Goal: Find contact information: Obtain details needed to contact an individual or organization

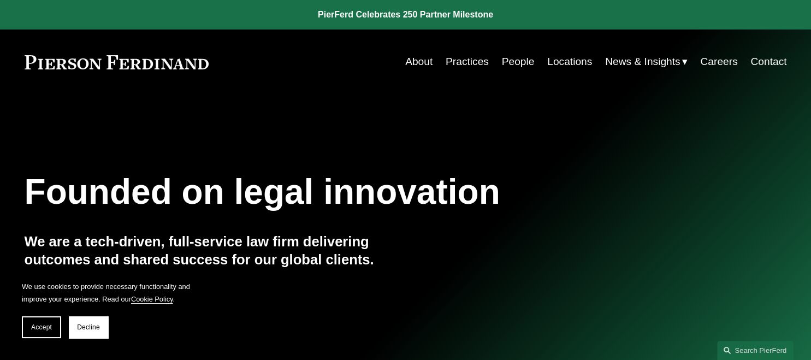
click at [418, 67] on link "About" at bounding box center [418, 61] width 27 height 21
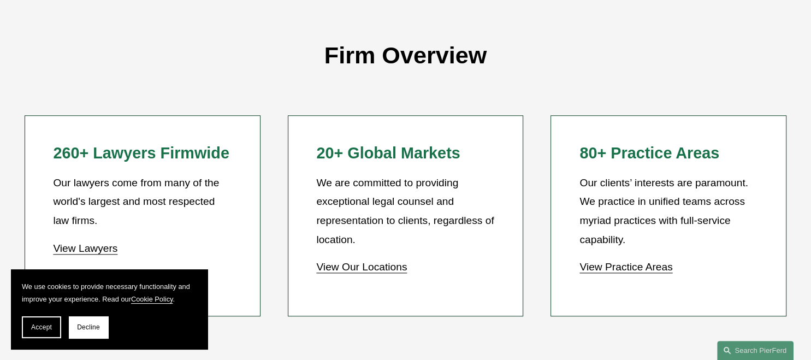
scroll to position [980, 0]
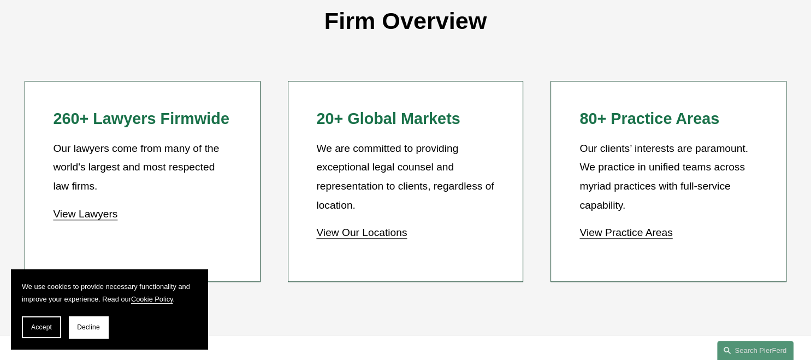
click at [76, 215] on link "View Lawyers" at bounding box center [85, 213] width 64 height 11
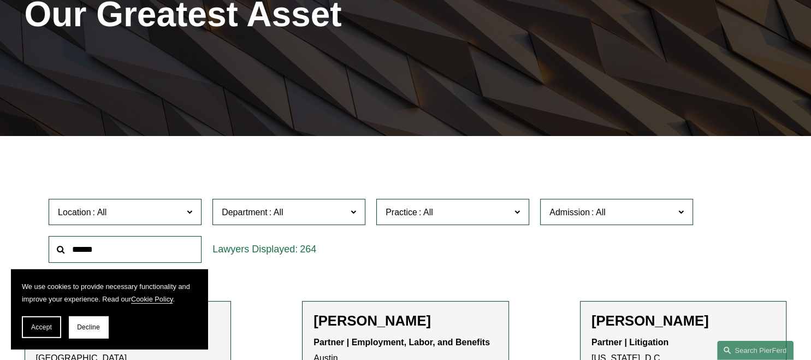
scroll to position [346, 0]
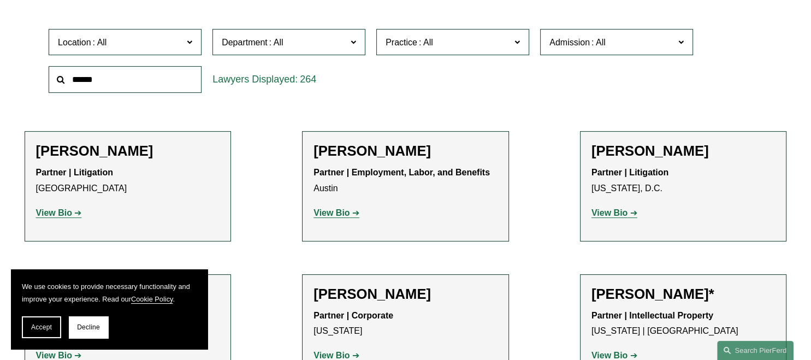
click at [194, 42] on label "Location" at bounding box center [125, 42] width 153 height 27
click at [0, 0] on link "Cleveland" at bounding box center [0, 0] width 0 height 0
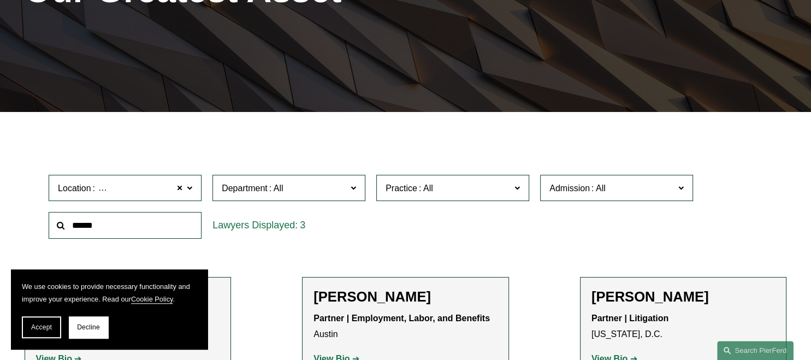
scroll to position [199, 0]
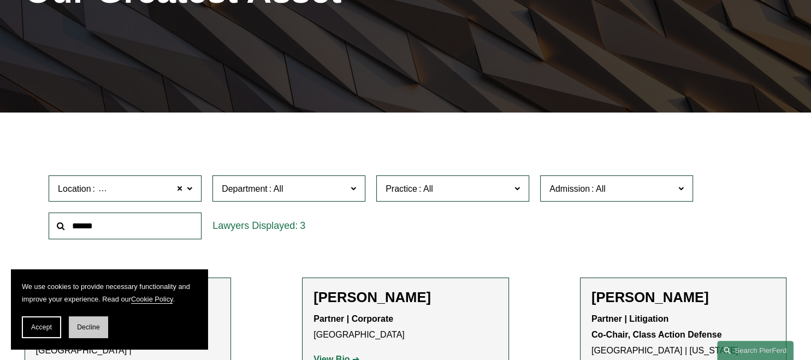
click at [83, 331] on span "Decline" at bounding box center [88, 327] width 23 height 8
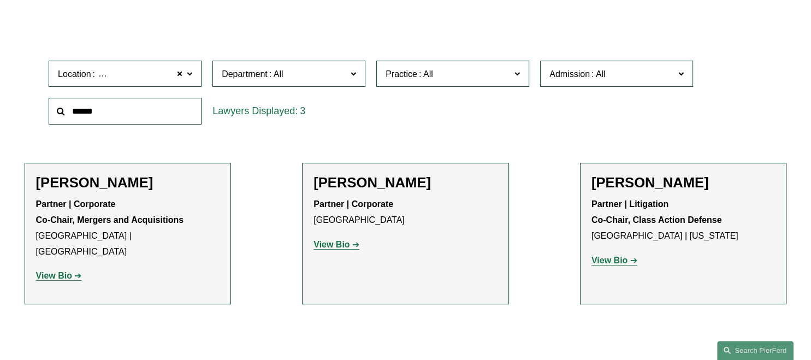
scroll to position [314, 0]
click at [335, 243] on strong "View Bio" at bounding box center [331, 243] width 36 height 9
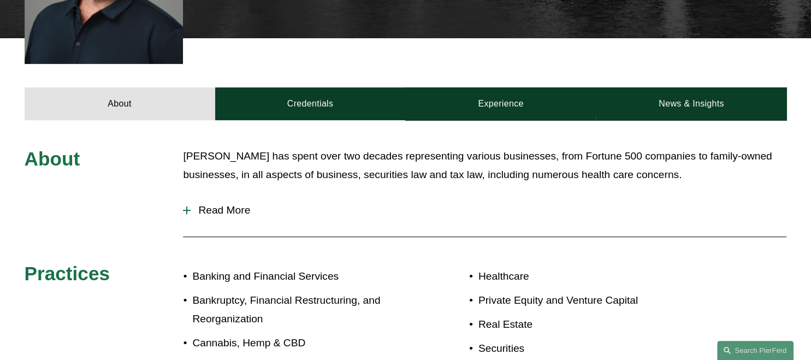
scroll to position [173, 0]
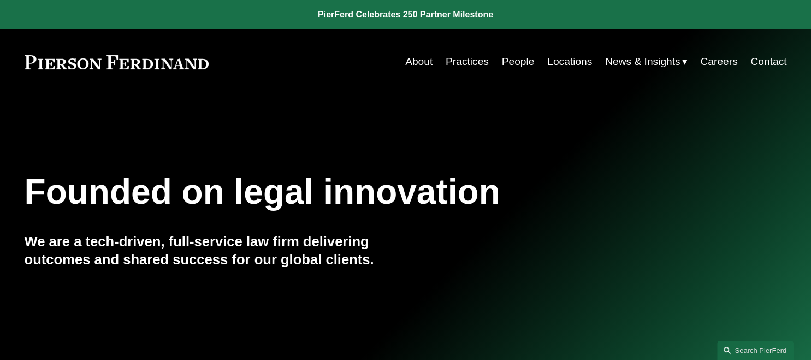
click at [506, 66] on link "People" at bounding box center [518, 61] width 33 height 21
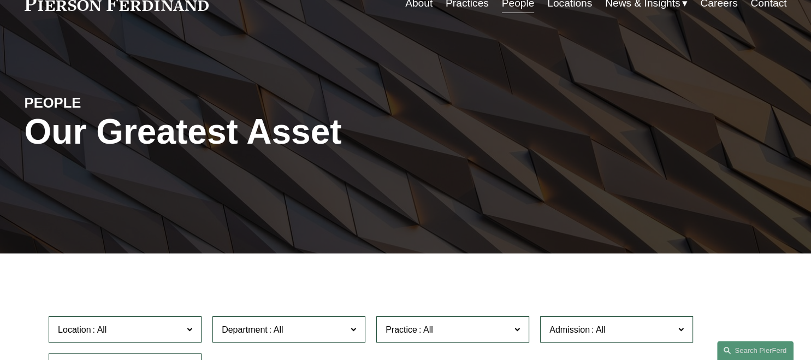
scroll to position [173, 0]
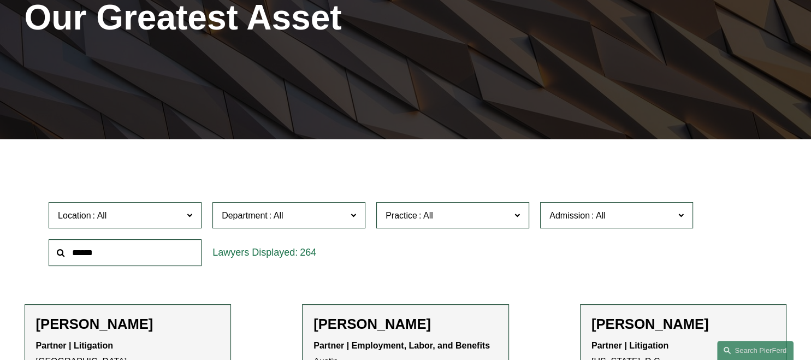
click at [135, 252] on input "text" at bounding box center [125, 252] width 153 height 27
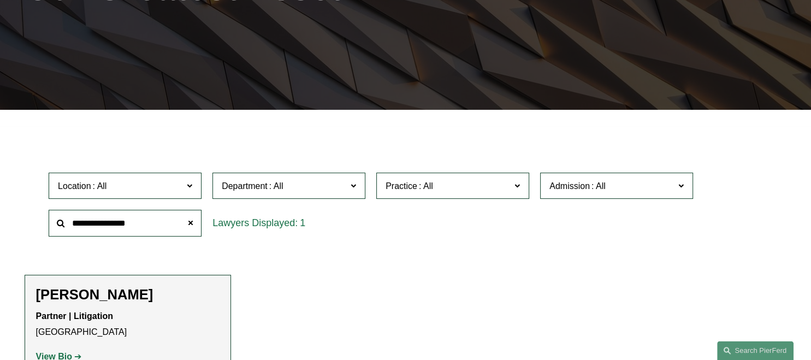
scroll to position [288, 0]
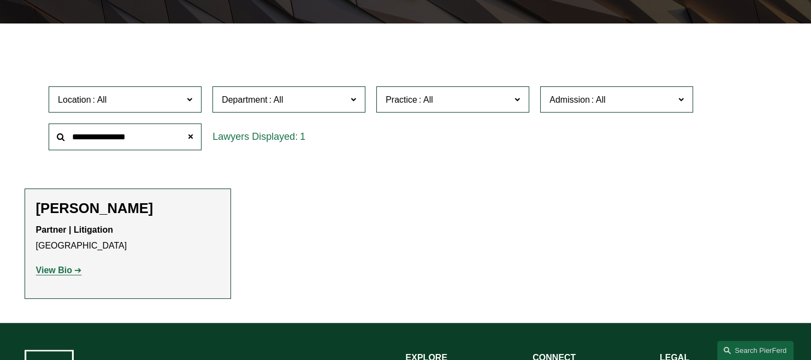
type input "**********"
click at [47, 266] on strong "View Bio" at bounding box center [54, 269] width 36 height 9
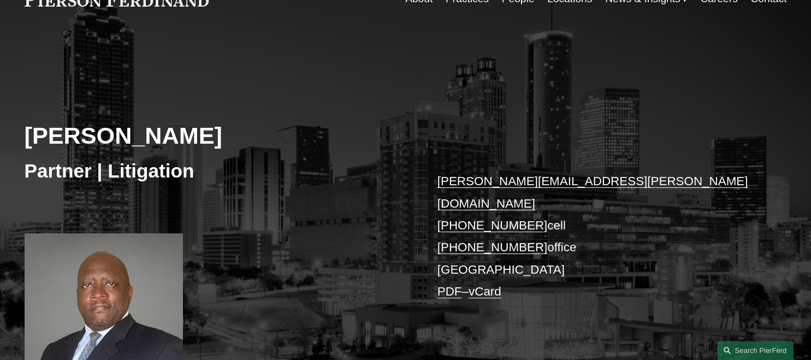
scroll to position [173, 0]
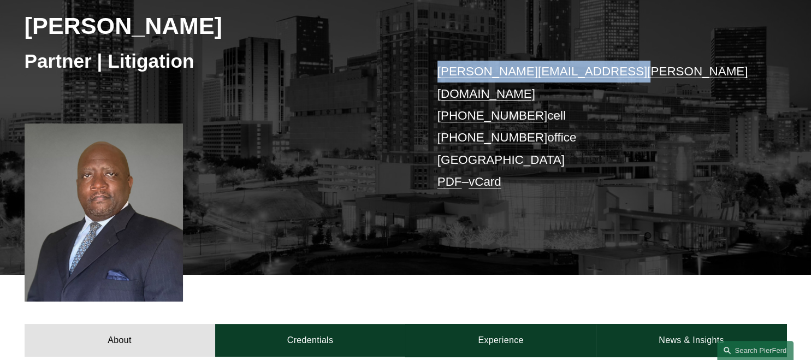
drag, startPoint x: 643, startPoint y: 73, endPoint x: 440, endPoint y: 69, distance: 203.1
click at [440, 69] on p "kenneth.thompson@pierferd.com +1.770.722.7404 cell +1.770.659.0885 office Atlan…" at bounding box center [596, 127] width 318 height 132
copy link "kenneth.thompson@pierferd.com"
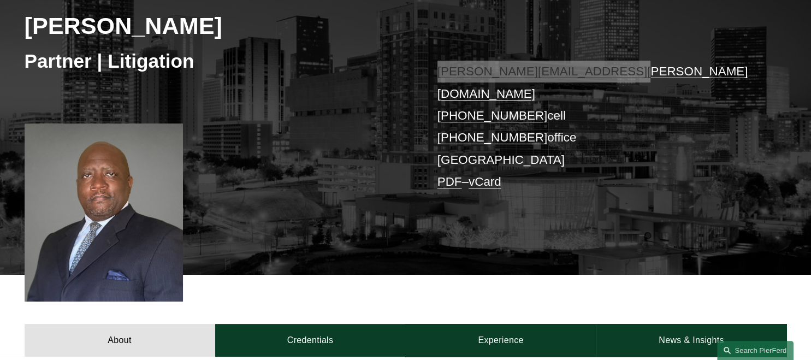
scroll to position [0, 0]
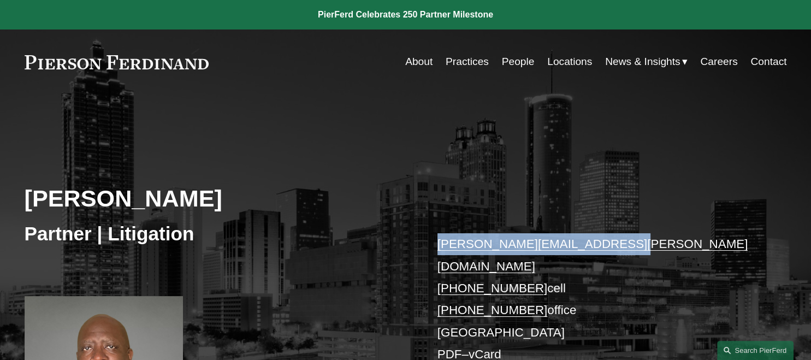
click at [523, 58] on link "People" at bounding box center [518, 61] width 33 height 21
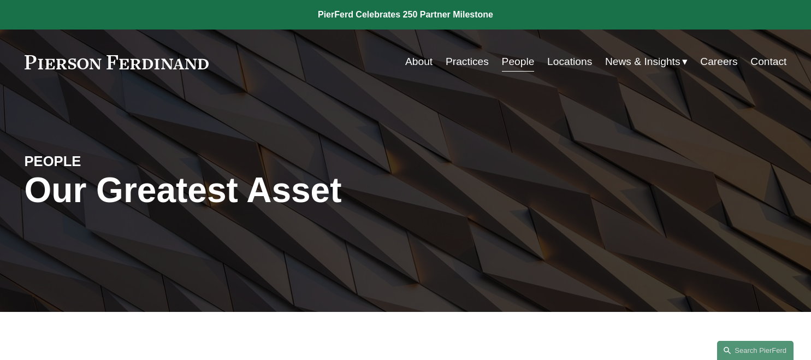
scroll to position [115, 0]
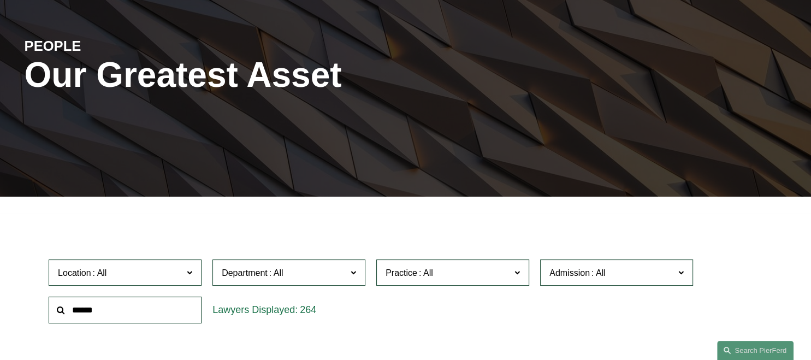
click at [109, 307] on input "text" at bounding box center [125, 309] width 153 height 27
type input "******"
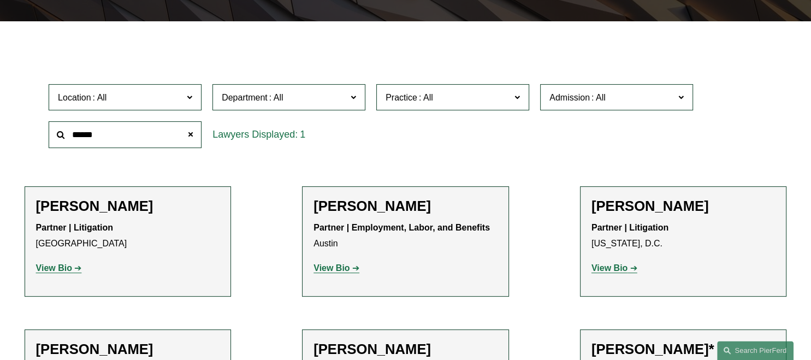
scroll to position [346, 0]
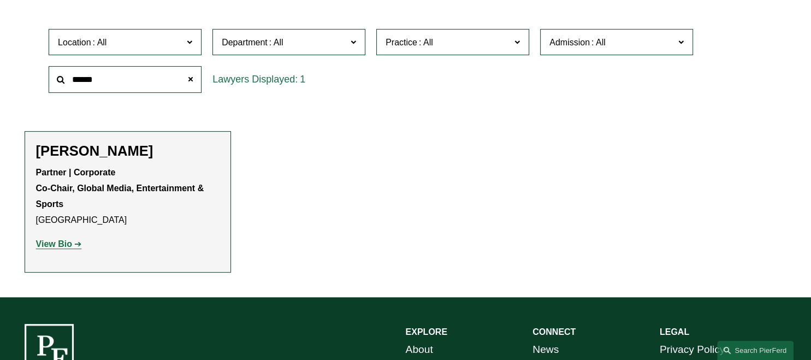
click at [96, 154] on h2 "[PERSON_NAME]" at bounding box center [128, 151] width 184 height 17
click at [43, 243] on strong "View Bio" at bounding box center [54, 243] width 36 height 9
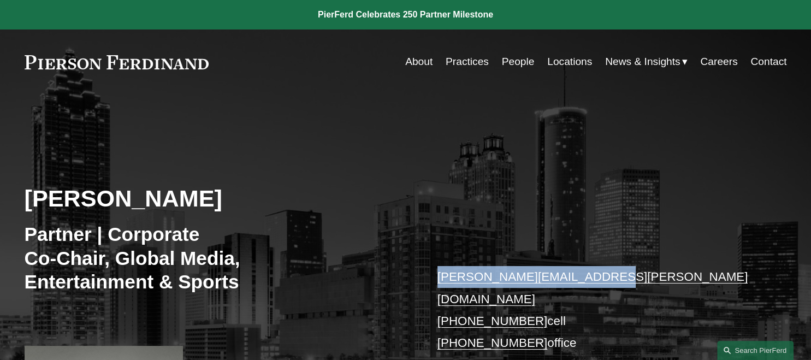
drag, startPoint x: 613, startPoint y: 276, endPoint x: 438, endPoint y: 281, distance: 174.8
click at [438, 281] on p "steven.sidman@pierferd.com +1.404.932.3111 cell +1.404.334.0112 office Atlanta …" at bounding box center [596, 332] width 318 height 132
copy link "steven.sidman@pierferd.com"
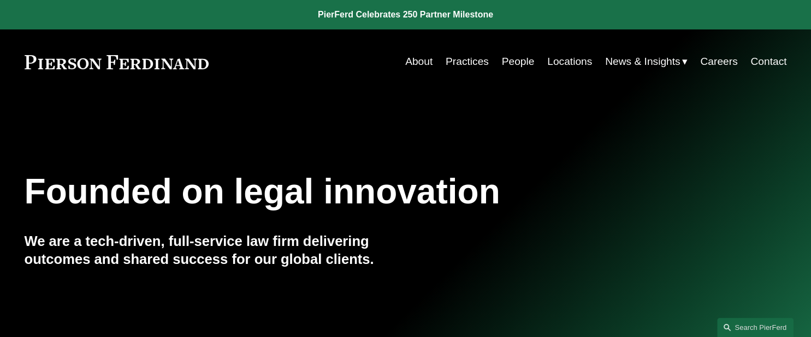
click at [515, 56] on link "People" at bounding box center [518, 61] width 33 height 21
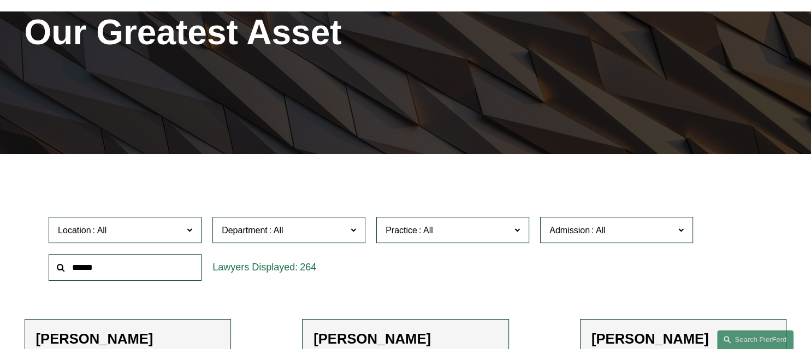
scroll to position [173, 0]
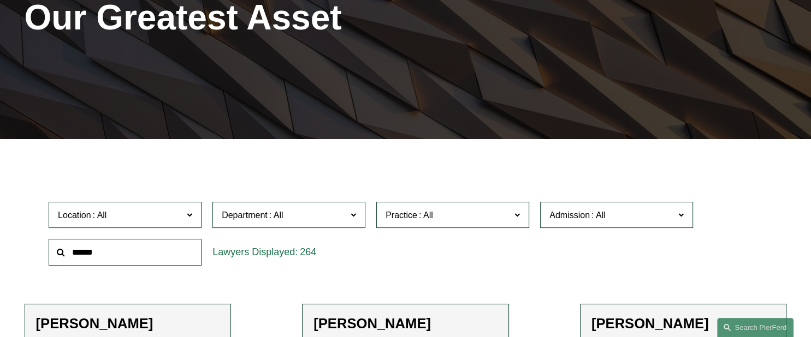
click at [78, 252] on input "text" at bounding box center [125, 252] width 153 height 27
type input "*****"
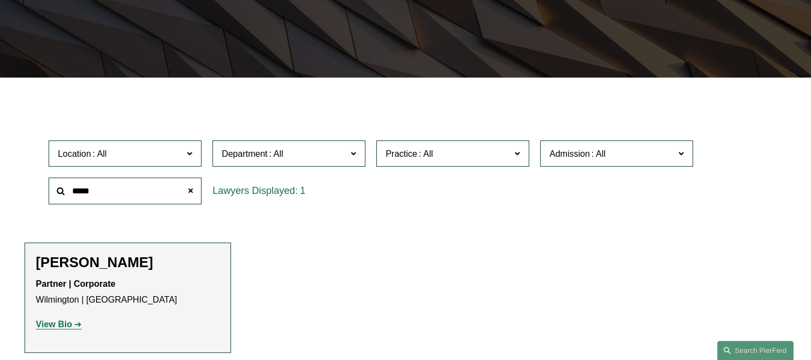
scroll to position [288, 0]
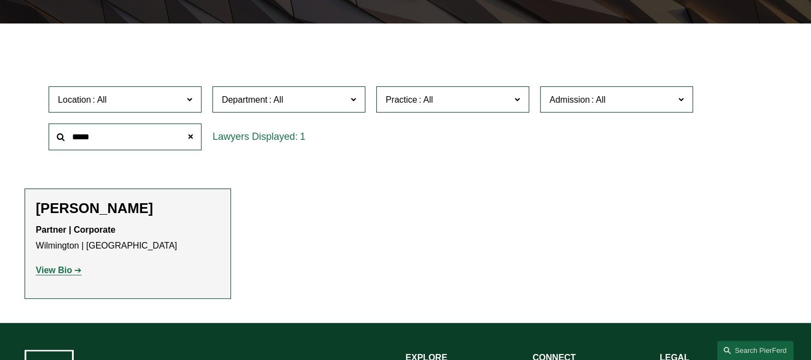
click at [49, 269] on strong "View Bio" at bounding box center [54, 269] width 36 height 9
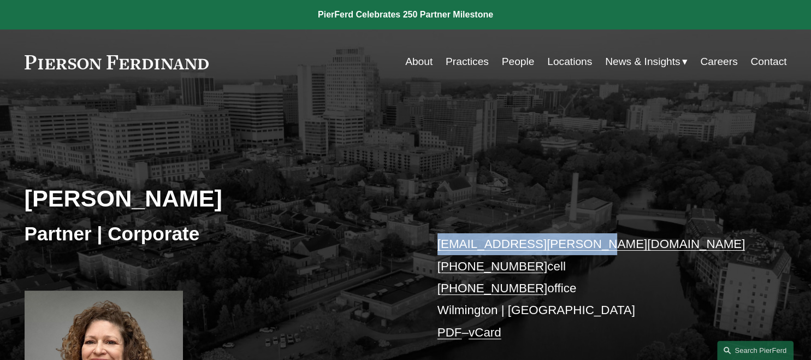
drag, startPoint x: 615, startPoint y: 248, endPoint x: 440, endPoint y: 241, distance: 175.4
click at [440, 241] on p "mette.kurth@pierferd.com +1.310.245.8784 cell +1.302.907.9262 office Wilmington…" at bounding box center [596, 288] width 318 height 110
copy link "mette.kurth@pierferd.com"
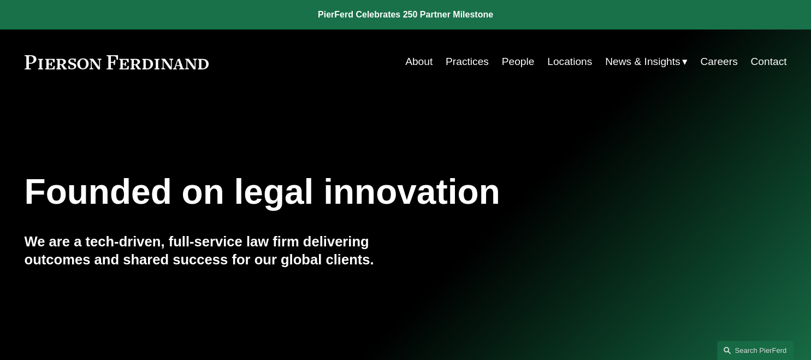
click at [519, 68] on link "People" at bounding box center [518, 61] width 33 height 21
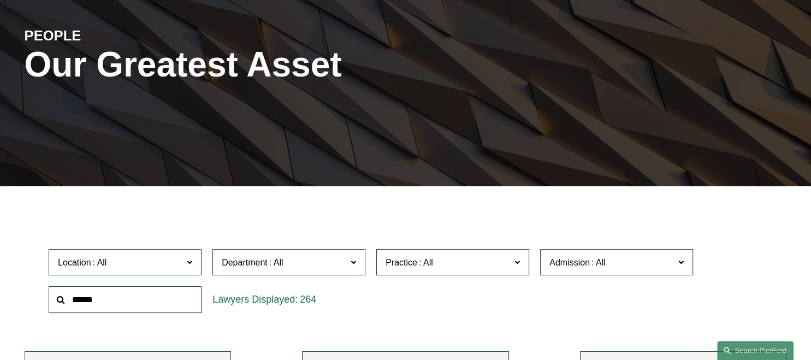
scroll to position [173, 0]
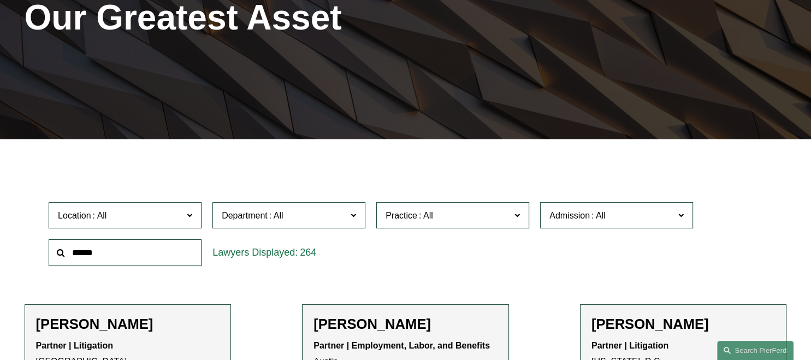
click at [126, 254] on input "text" at bounding box center [125, 252] width 153 height 27
type input "****"
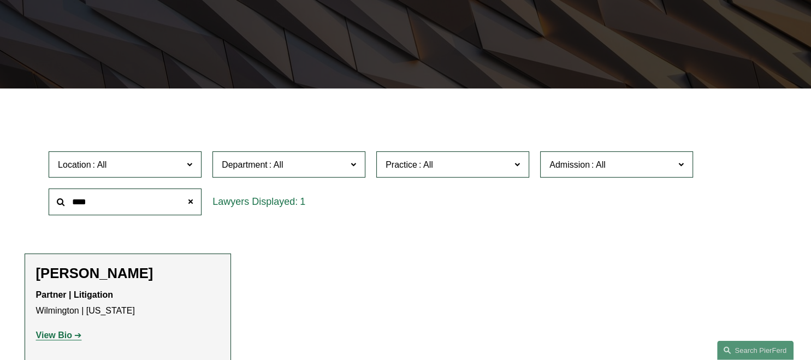
scroll to position [288, 0]
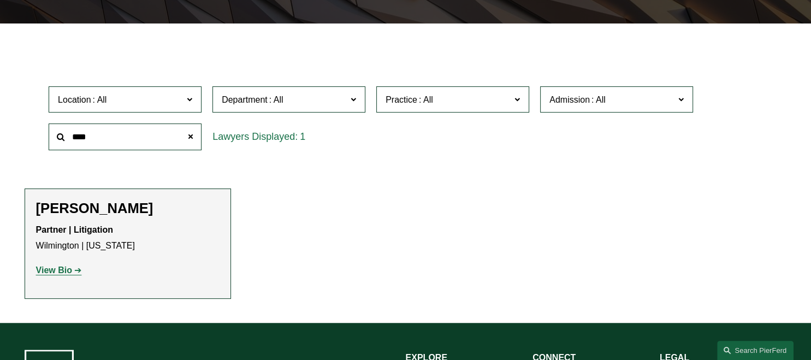
click at [60, 272] on strong "View Bio" at bounding box center [54, 269] width 36 height 9
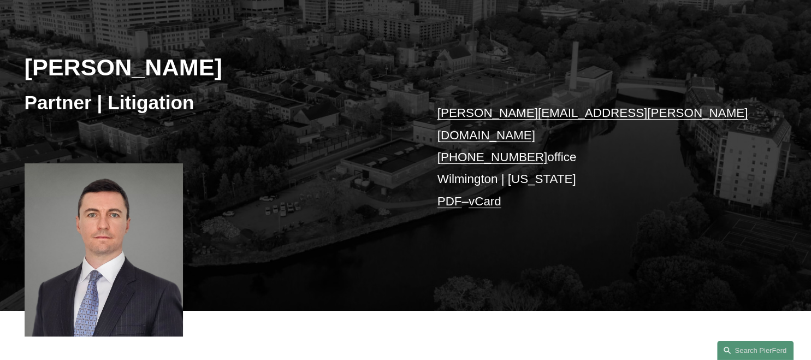
scroll to position [57, 0]
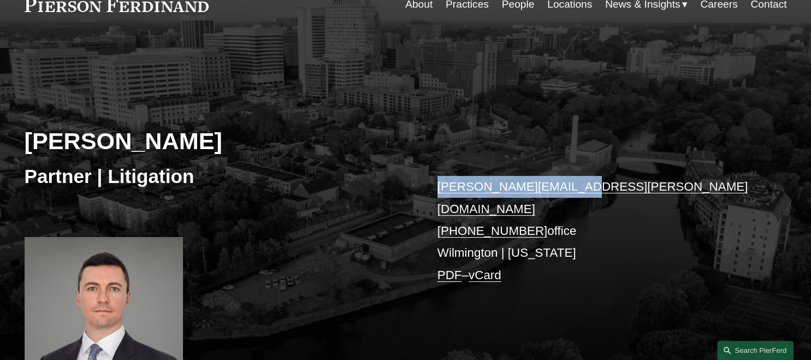
drag, startPoint x: 602, startPoint y: 186, endPoint x: 436, endPoint y: 187, distance: 165.4
click at [436, 187] on div "[PERSON_NAME] Partner | Litigation [PERSON_NAME][EMAIL_ADDRESS][PERSON_NAME][DO…" at bounding box center [405, 222] width 811 height 323
copy link "[PERSON_NAME][EMAIL_ADDRESS][PERSON_NAME][DOMAIN_NAME]"
